Goal: Task Accomplishment & Management: Manage account settings

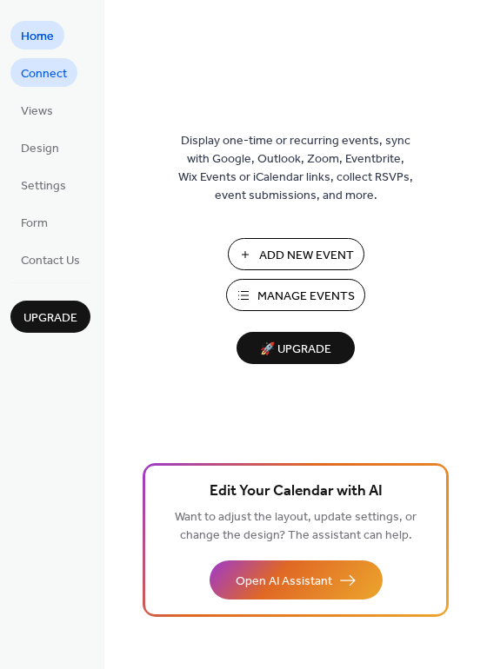
click at [59, 76] on span "Connect" at bounding box center [44, 74] width 46 height 18
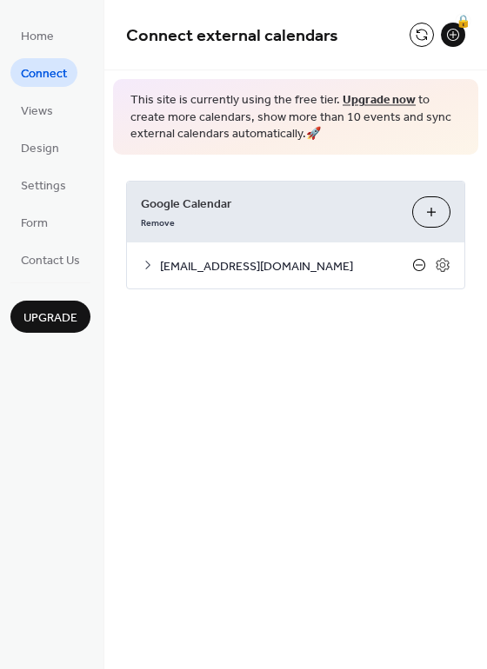
click at [419, 265] on icon at bounding box center [419, 265] width 7 height 1
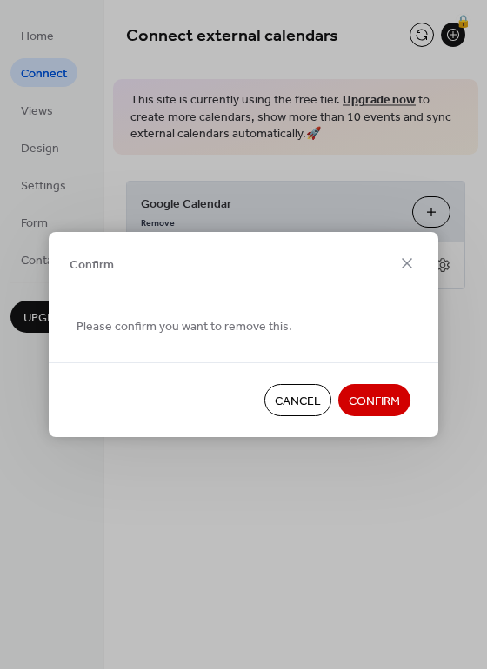
click at [376, 403] on span "Confirm" at bounding box center [374, 402] width 51 height 18
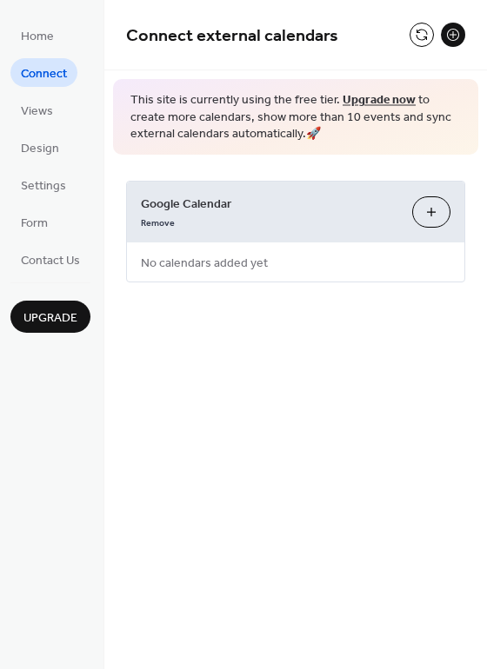
click at [430, 211] on button "Choose Calendars" at bounding box center [431, 211] width 38 height 31
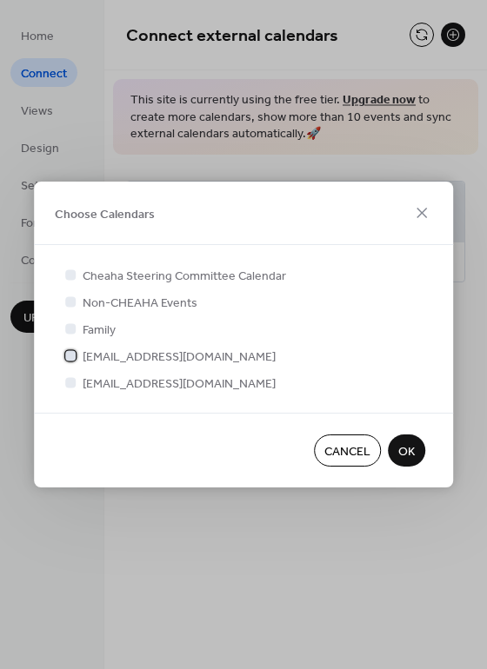
click at [163, 358] on span "cheahahomeschoolactivities@gmail.com" at bounding box center [179, 358] width 193 height 18
click at [403, 452] on span "OK" at bounding box center [406, 452] width 17 height 18
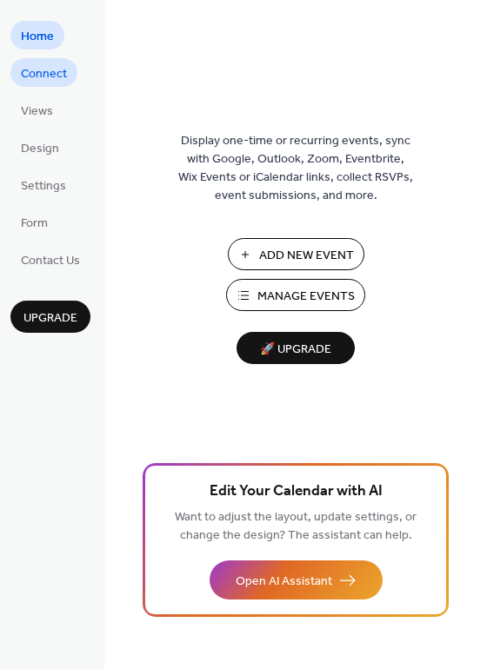
click at [49, 77] on span "Connect" at bounding box center [44, 74] width 46 height 18
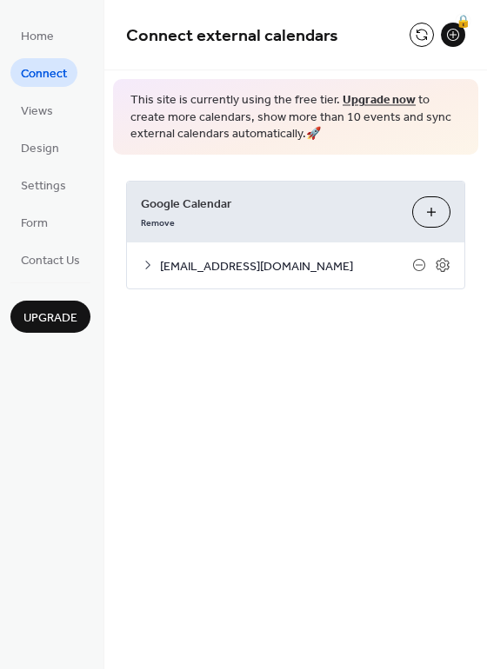
click at [326, 264] on span "cheahahomeschoolactivities@gmail.com" at bounding box center [286, 266] width 252 height 18
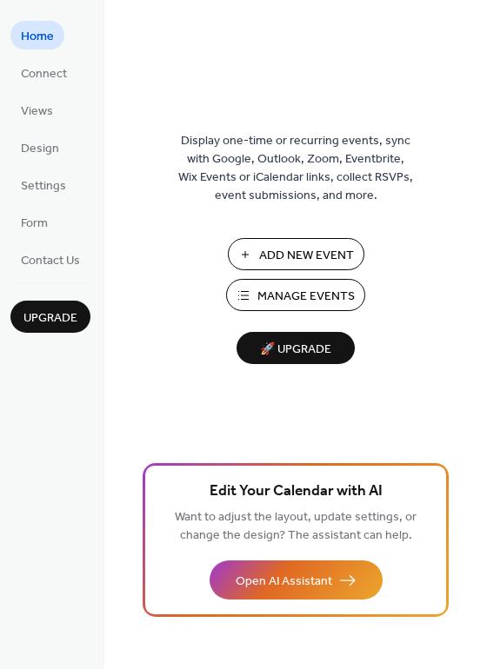
click at [260, 293] on span "Manage Events" at bounding box center [305, 297] width 97 height 18
click at [51, 76] on span "Connect" at bounding box center [44, 74] width 46 height 18
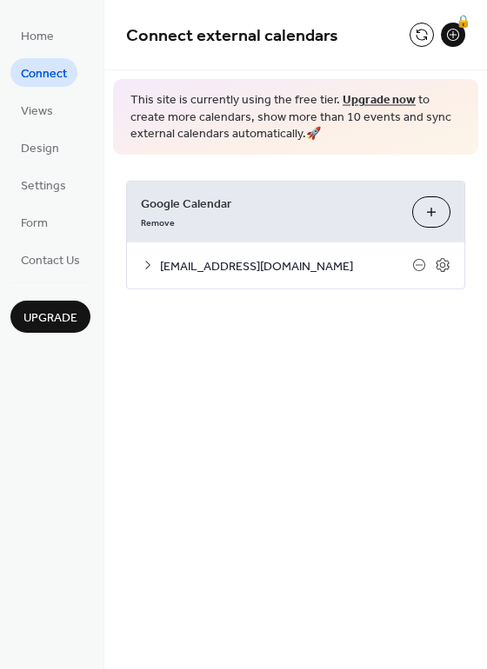
click at [269, 265] on span "cheahahomeschoolactivities@gmail.com" at bounding box center [286, 266] width 252 height 18
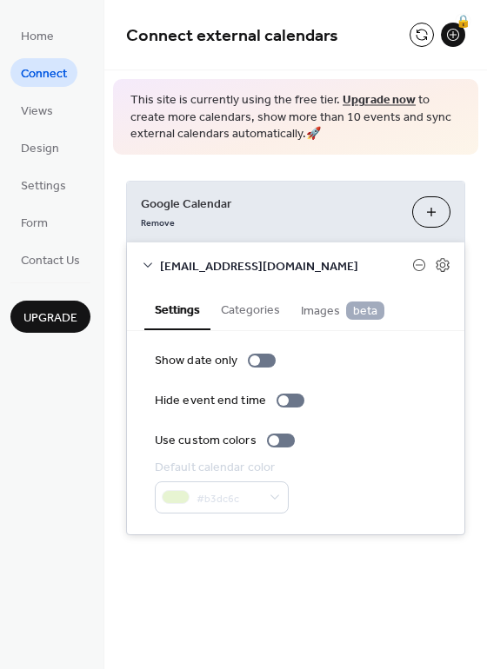
click at [355, 364] on div "Show date only" at bounding box center [296, 361] width 282 height 18
click at [426, 213] on button "Choose Calendars" at bounding box center [431, 211] width 38 height 31
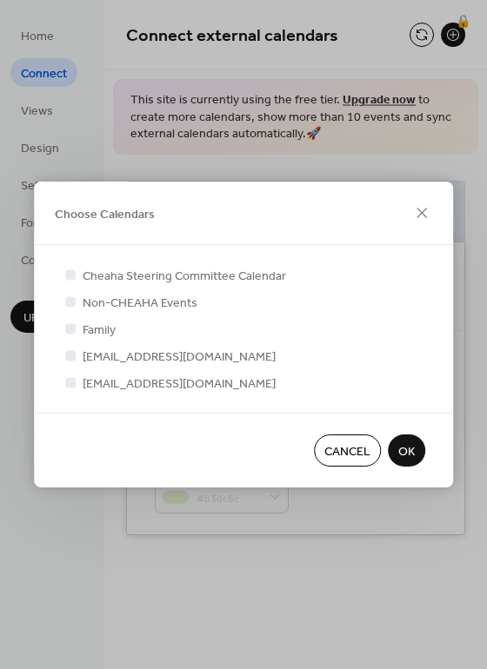
click at [411, 455] on span "OK" at bounding box center [406, 452] width 17 height 18
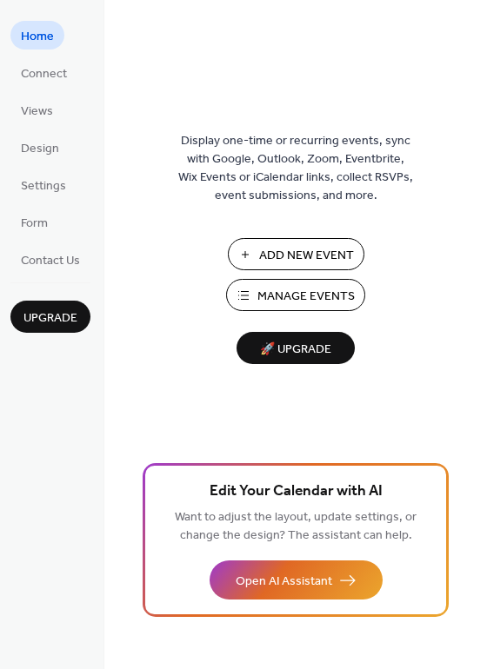
click at [45, 94] on ul "Home Connect Views Design Settings Form Contact Us" at bounding box center [50, 147] width 80 height 253
click at [45, 111] on span "Views" at bounding box center [37, 112] width 32 height 18
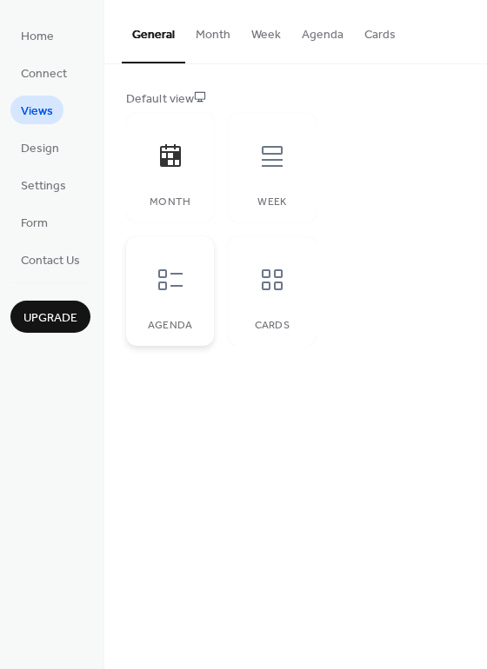
click at [176, 278] on icon at bounding box center [170, 280] width 28 height 28
click at [264, 185] on div "Week" at bounding box center [272, 168] width 88 height 110
click at [285, 282] on icon at bounding box center [272, 280] width 28 height 28
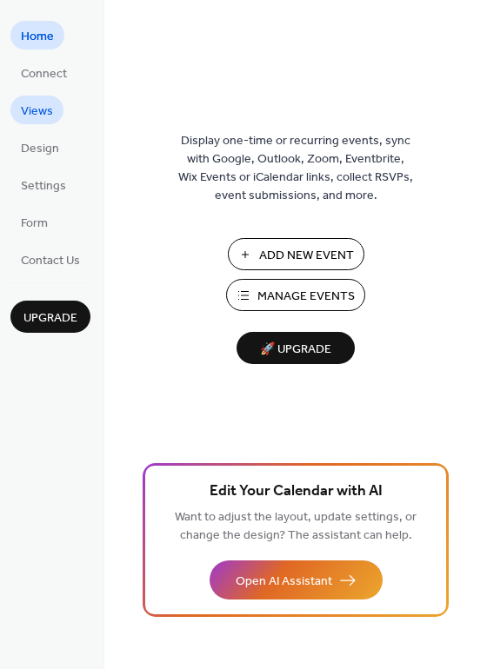
click at [43, 114] on span "Views" at bounding box center [37, 112] width 32 height 18
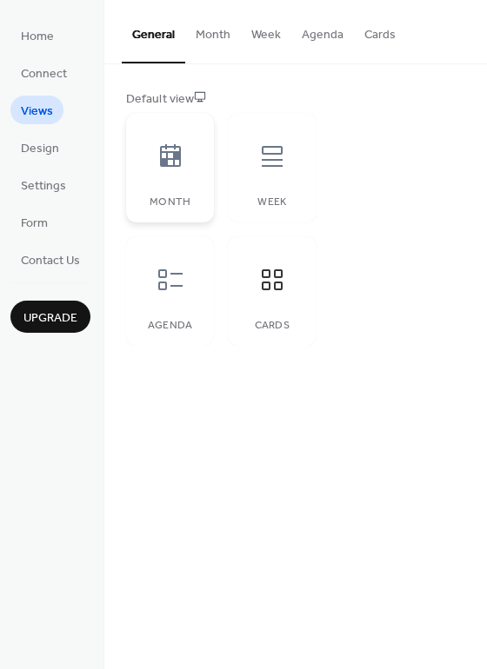
click at [187, 163] on div at bounding box center [170, 156] width 52 height 52
click at [57, 151] on span "Design" at bounding box center [40, 149] width 38 height 18
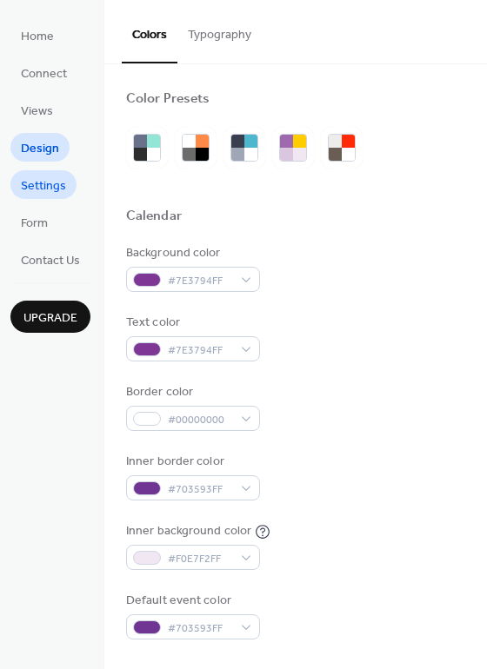
click at [43, 189] on span "Settings" at bounding box center [43, 186] width 45 height 18
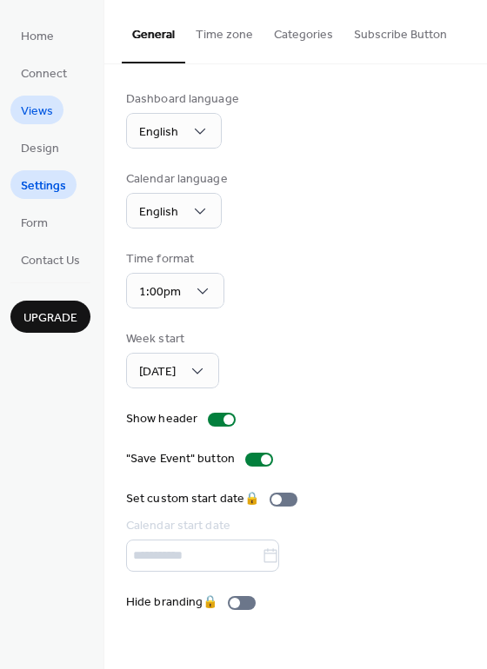
click at [61, 110] on link "Views" at bounding box center [36, 110] width 53 height 29
